Goal: Book appointment/travel/reservation

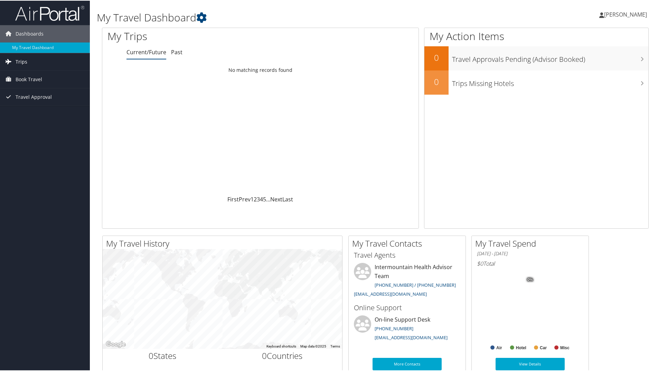
click at [18, 60] on span "Trips" at bounding box center [22, 61] width 12 height 17
click at [36, 110] on span "Book Travel" at bounding box center [29, 109] width 27 height 17
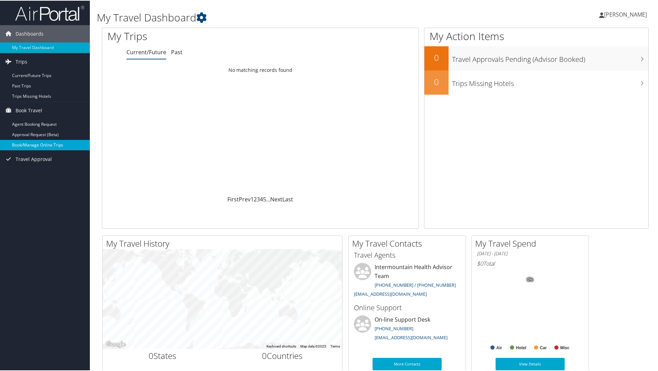
click at [36, 143] on link "Book/Manage Online Trips" at bounding box center [45, 144] width 90 height 10
